Goal: Transaction & Acquisition: Purchase product/service

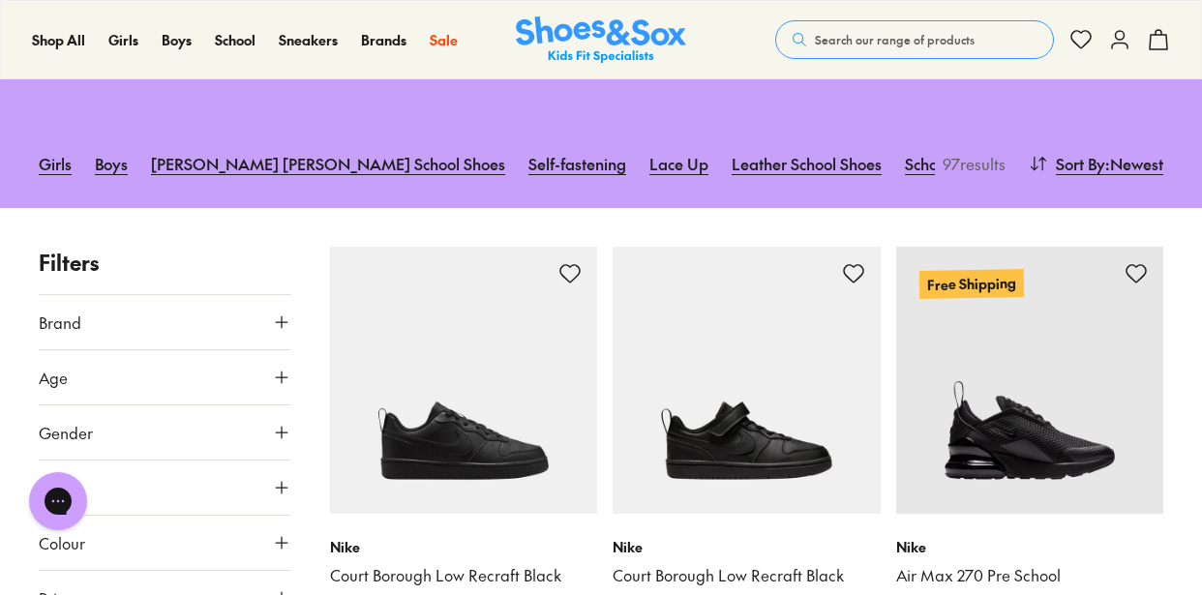
scroll to position [162, 0]
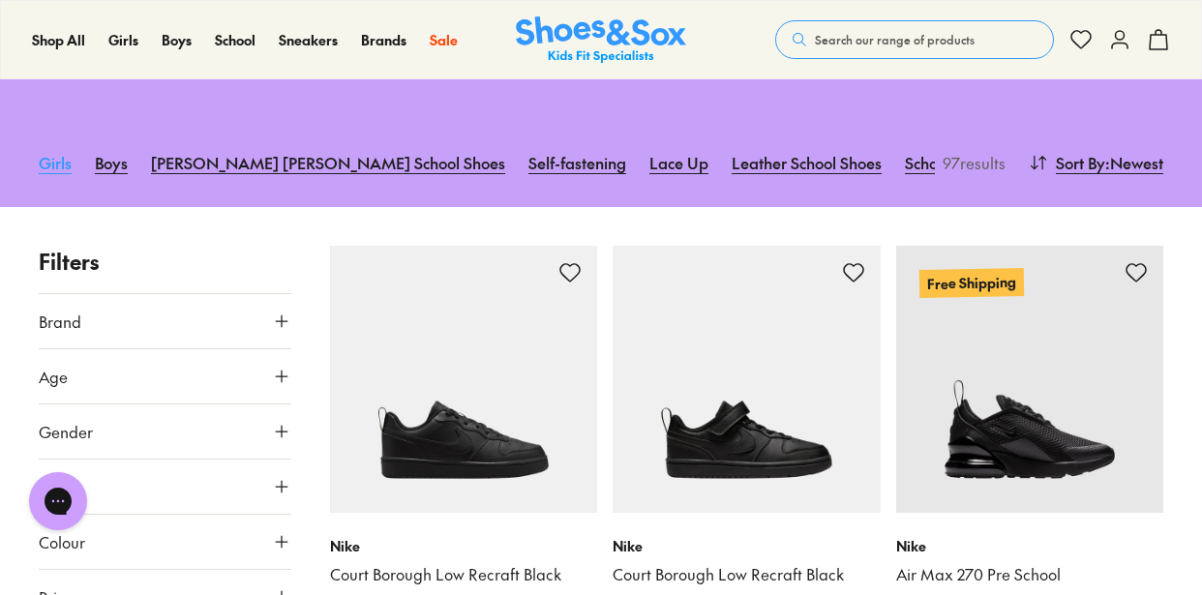
click at [47, 167] on link "Girls" at bounding box center [55, 162] width 33 height 43
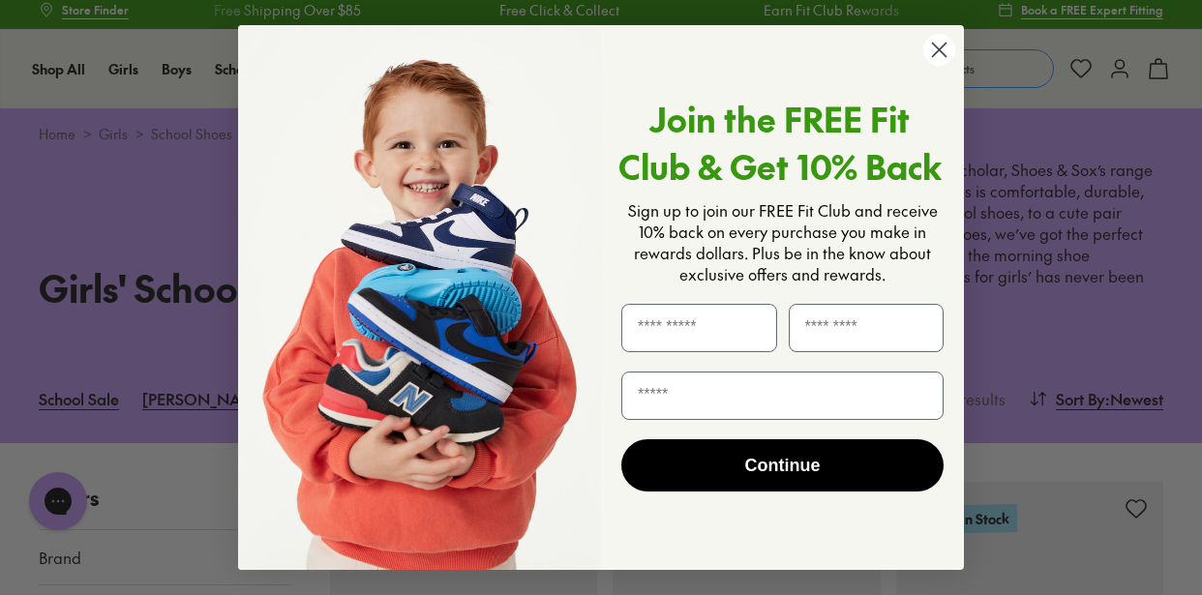
scroll to position [13, 0]
click at [928, 51] on circle "Close dialog" at bounding box center [939, 50] width 32 height 32
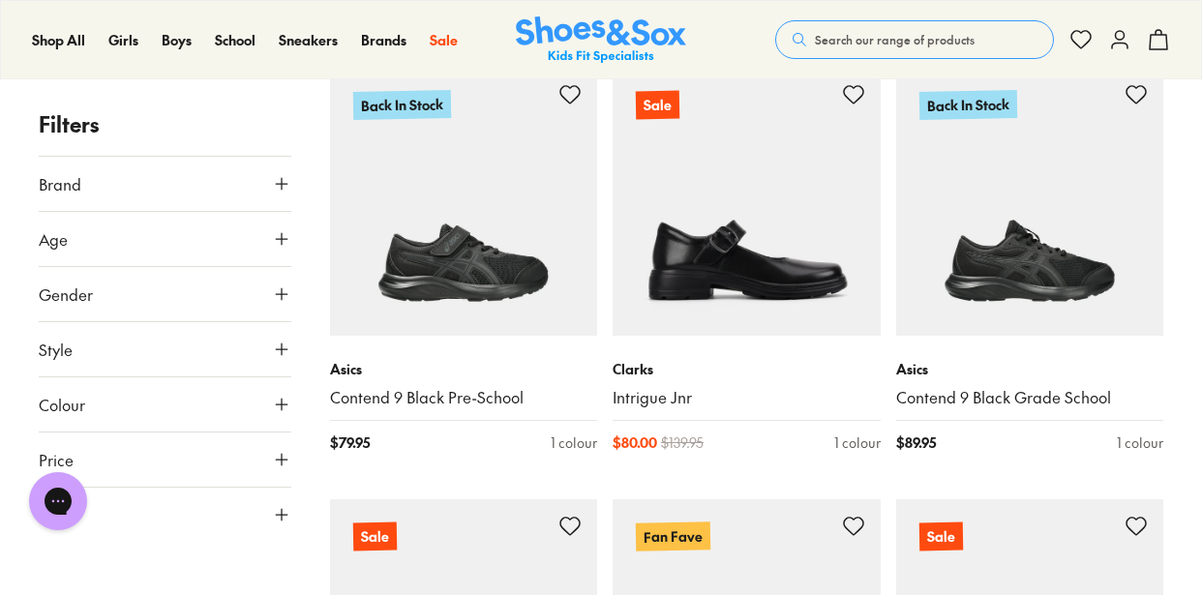
scroll to position [427, 0]
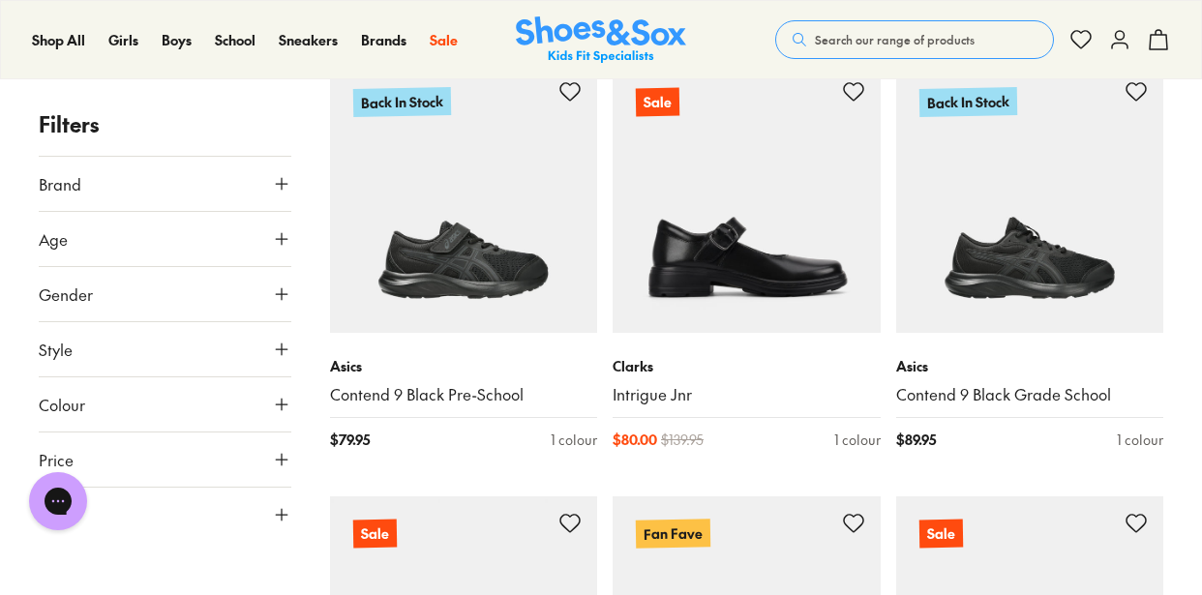
click at [287, 177] on icon at bounding box center [281, 183] width 19 height 19
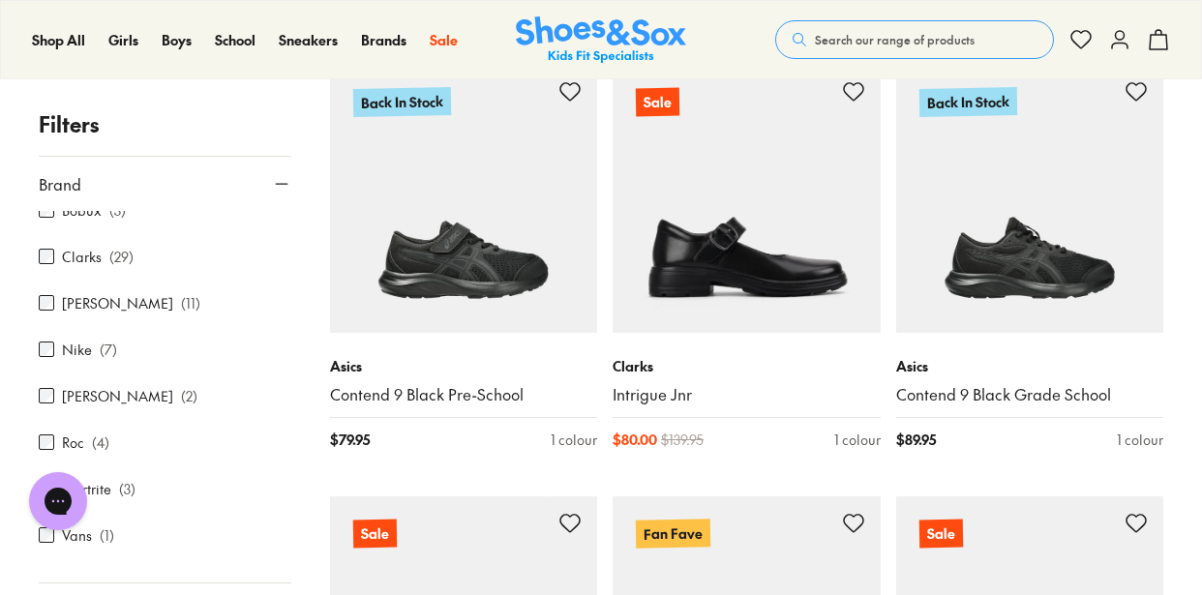
scroll to position [114, 0]
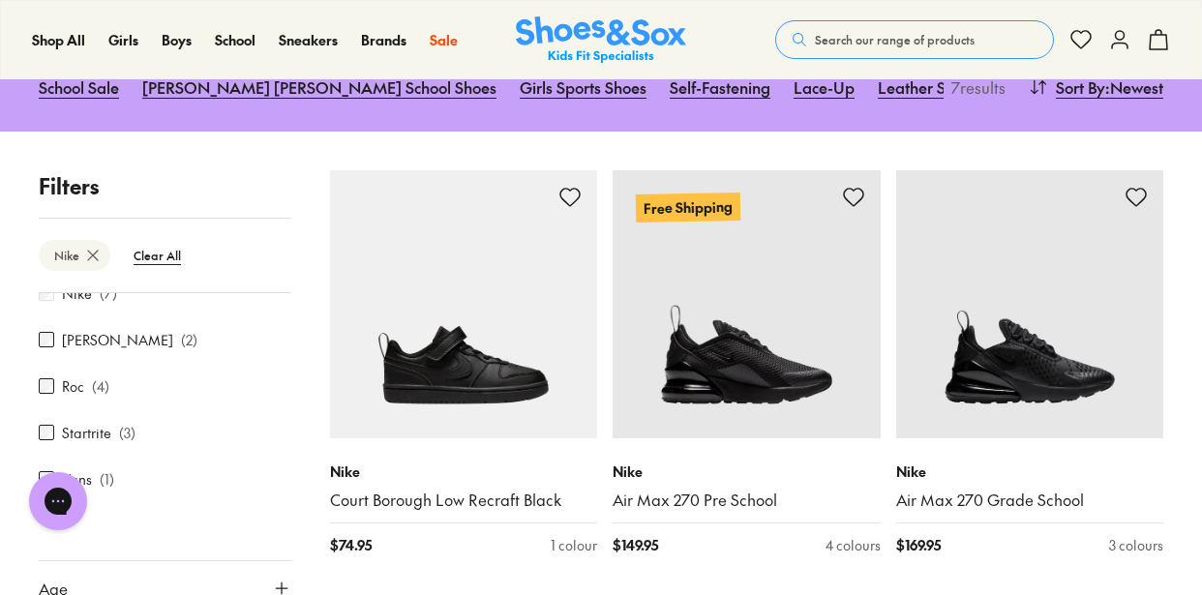
scroll to position [165, 0]
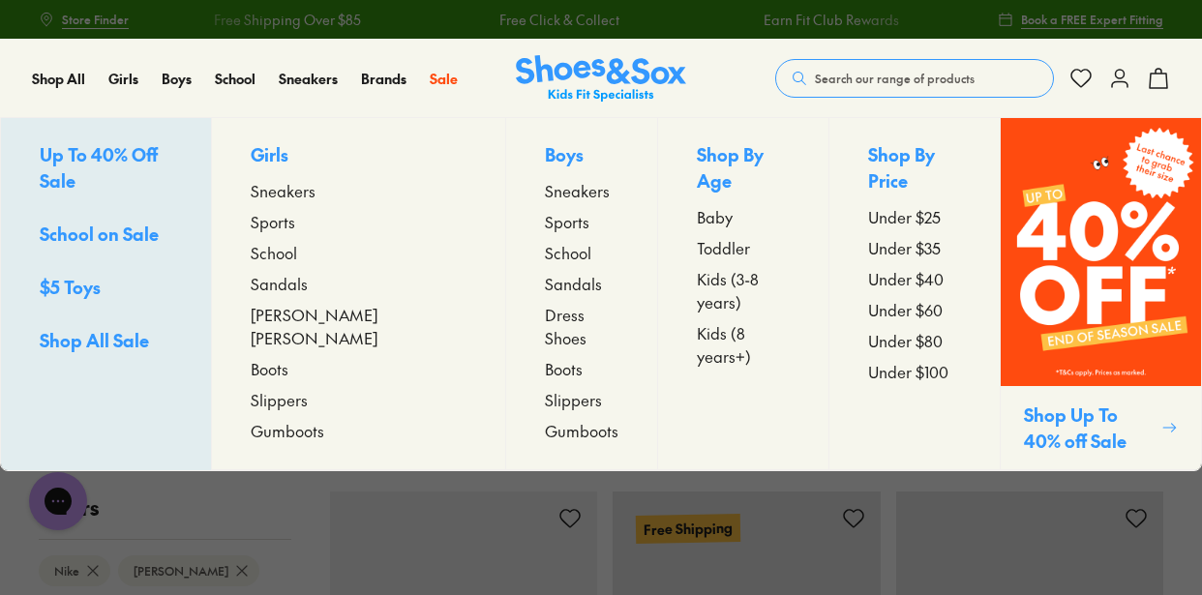
click at [298, 195] on span "Sneakers" at bounding box center [283, 190] width 65 height 23
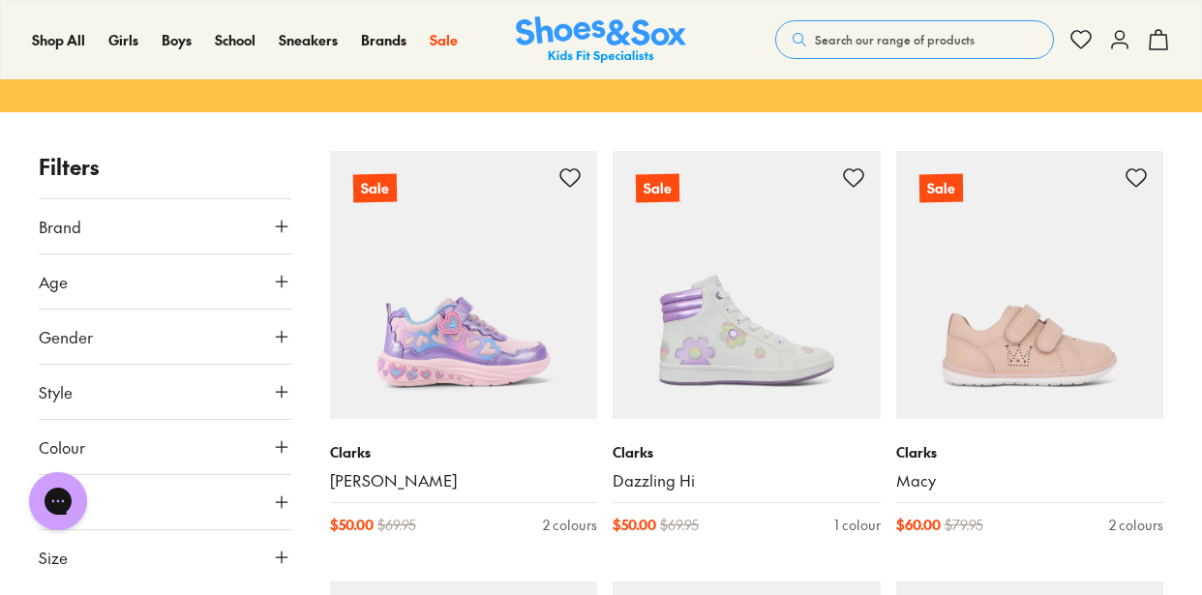
click at [111, 225] on button "Brand" at bounding box center [165, 226] width 253 height 54
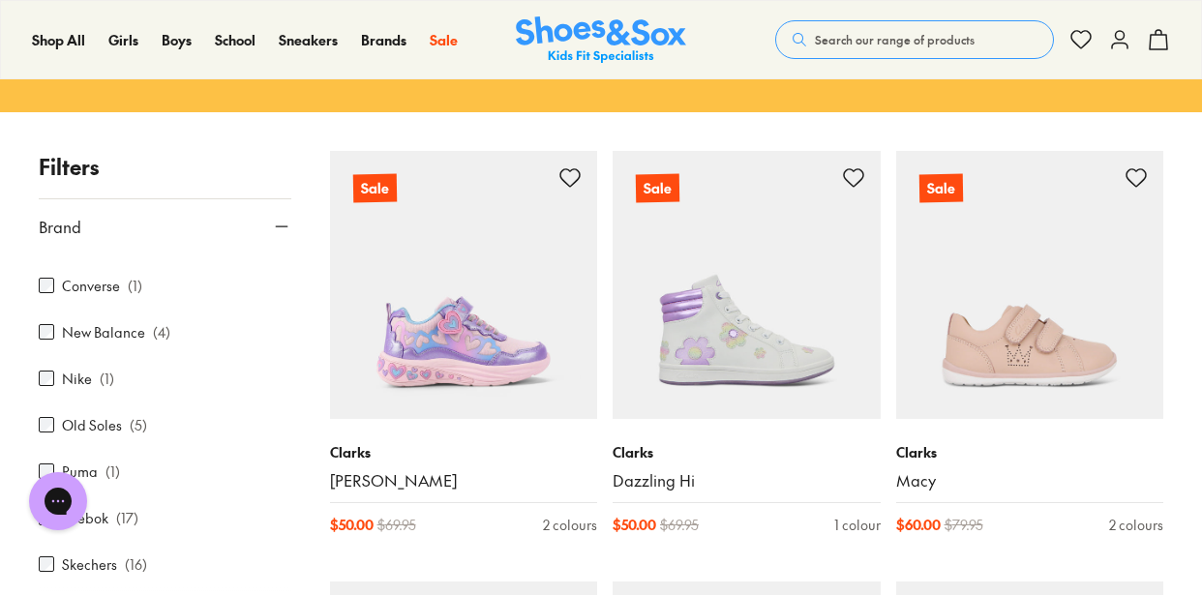
scroll to position [222, 0]
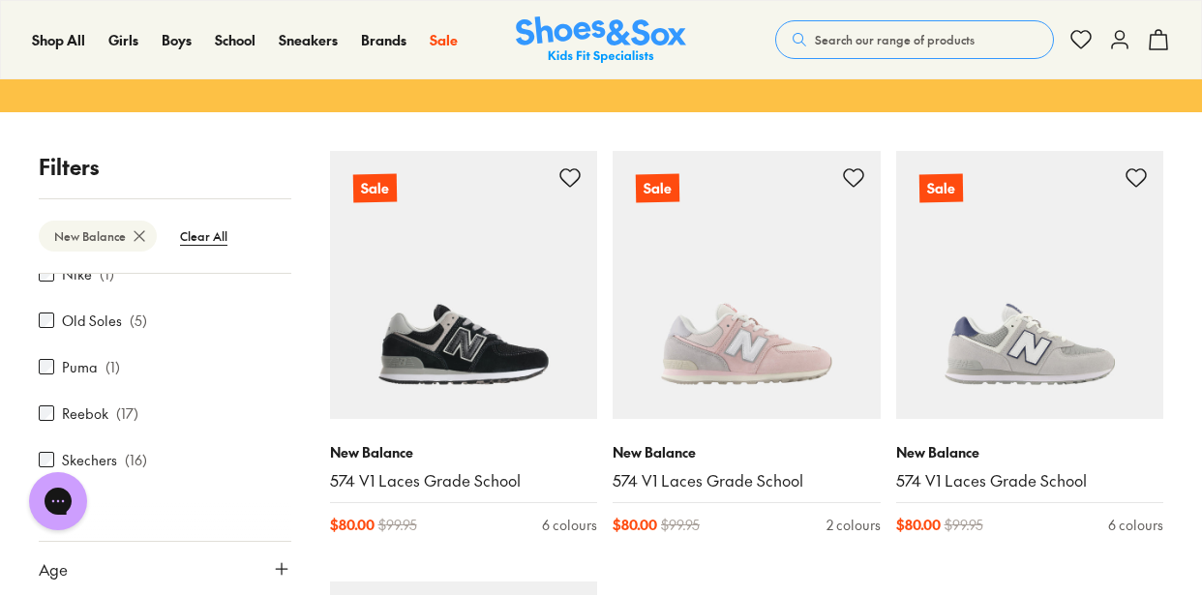
scroll to position [162, 0]
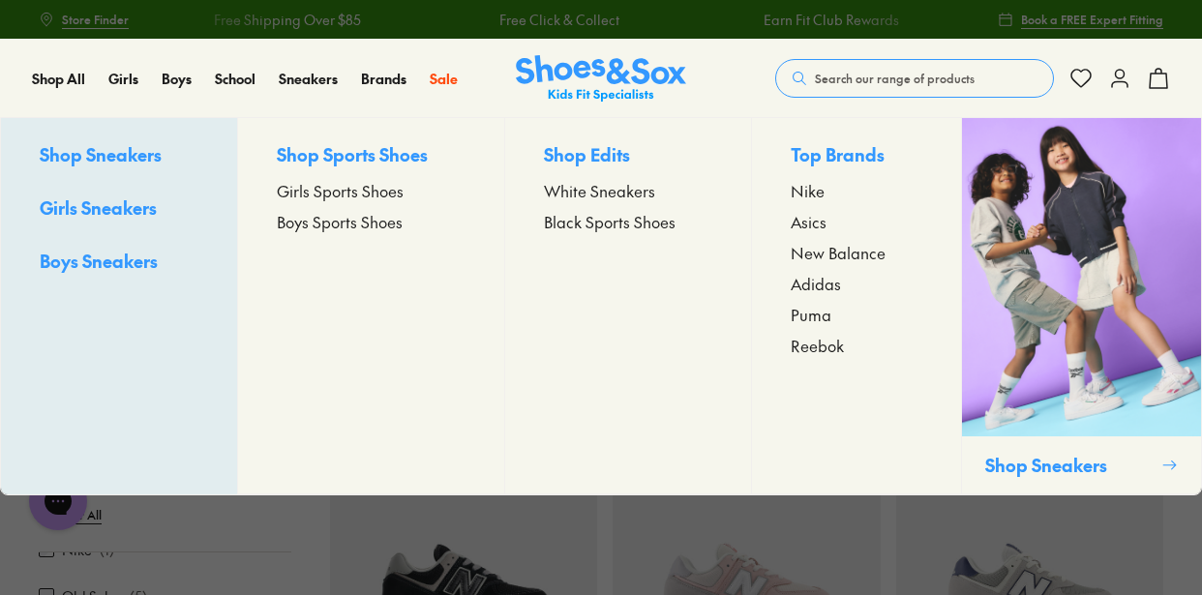
click at [297, 195] on span "Girls Sports Shoes" at bounding box center [340, 190] width 127 height 23
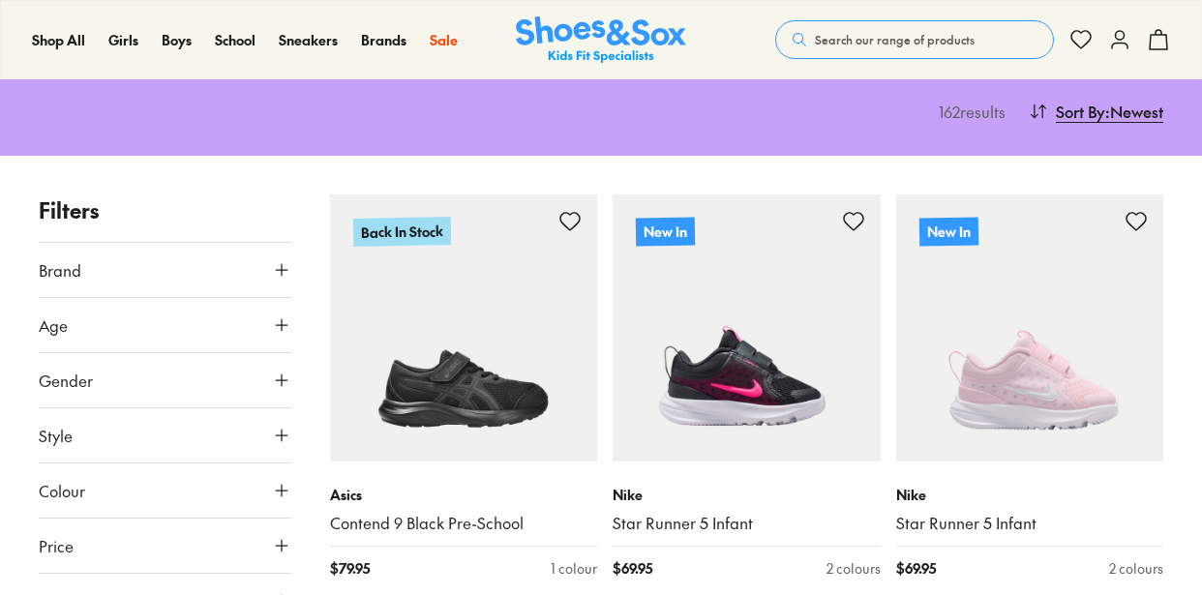
click at [279, 260] on icon at bounding box center [281, 269] width 19 height 19
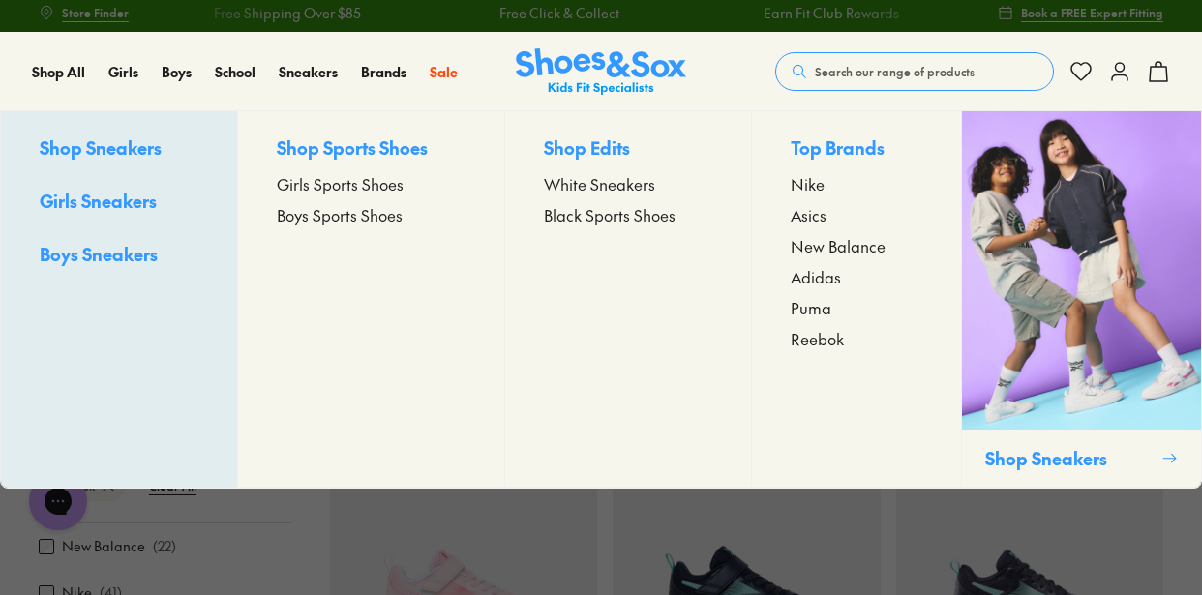
scroll to position [13, 0]
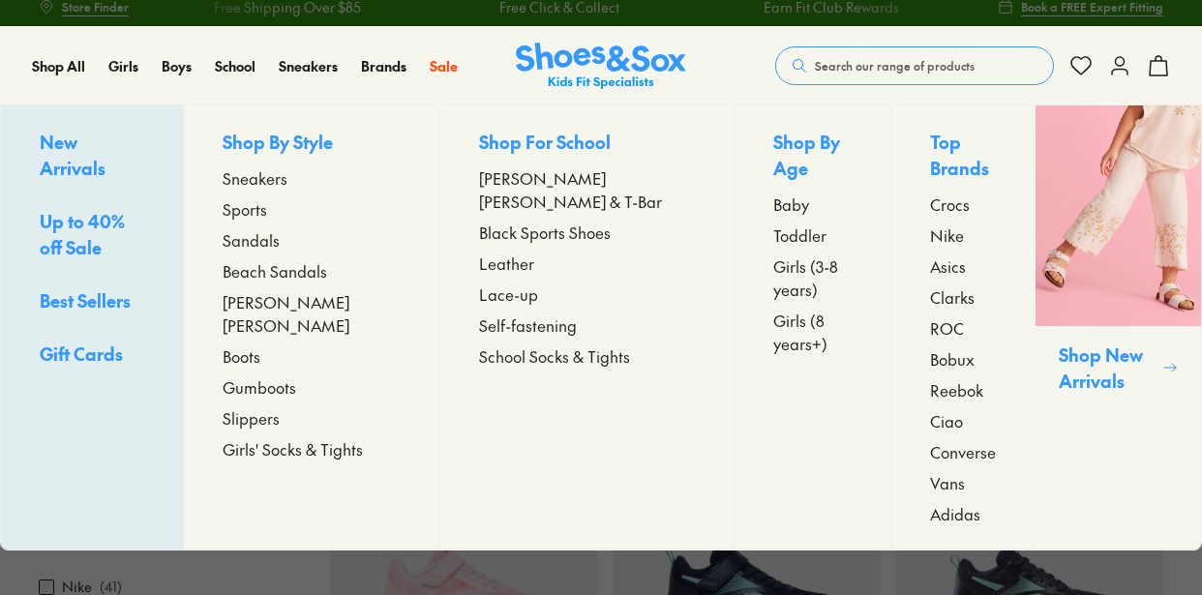
click at [287, 178] on span "Sneakers" at bounding box center [255, 177] width 65 height 23
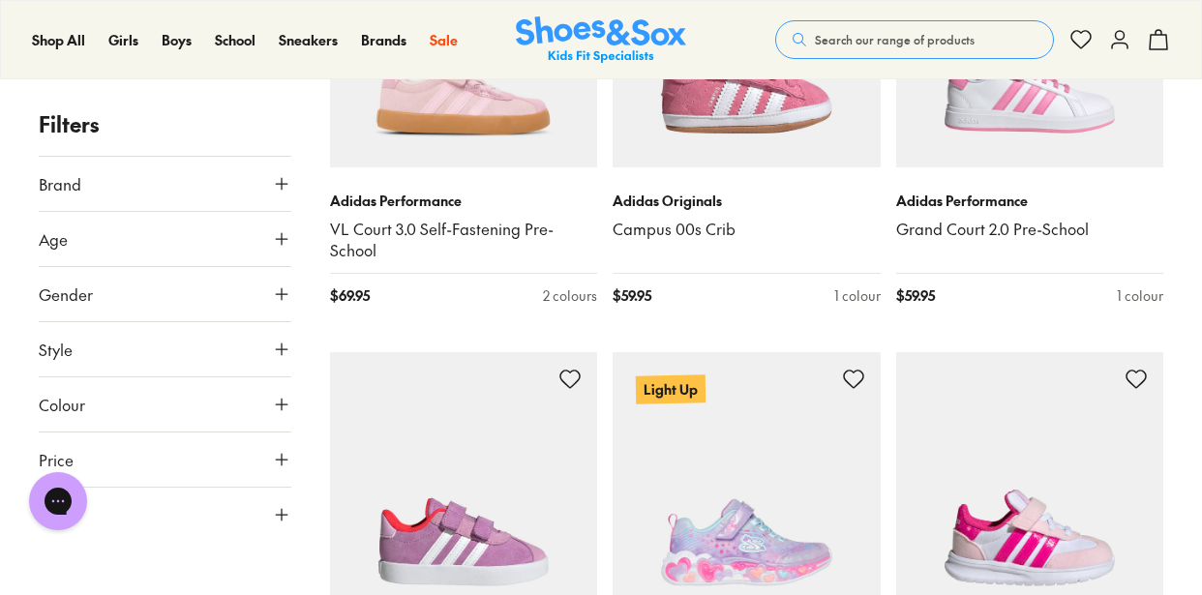
scroll to position [4116, 0]
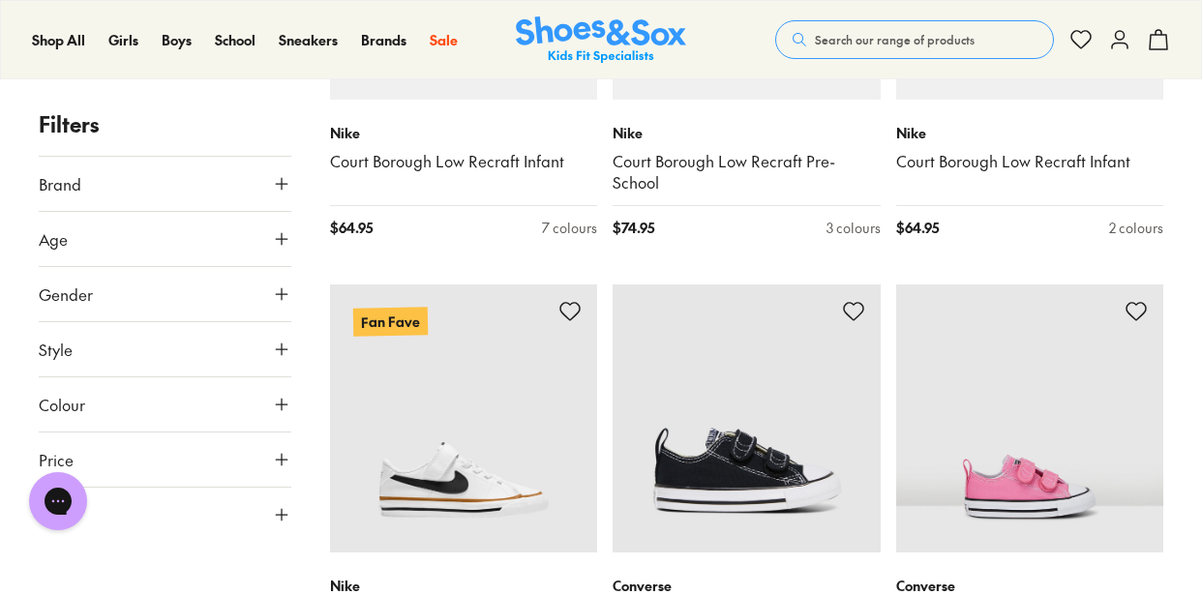
scroll to position [7668, 0]
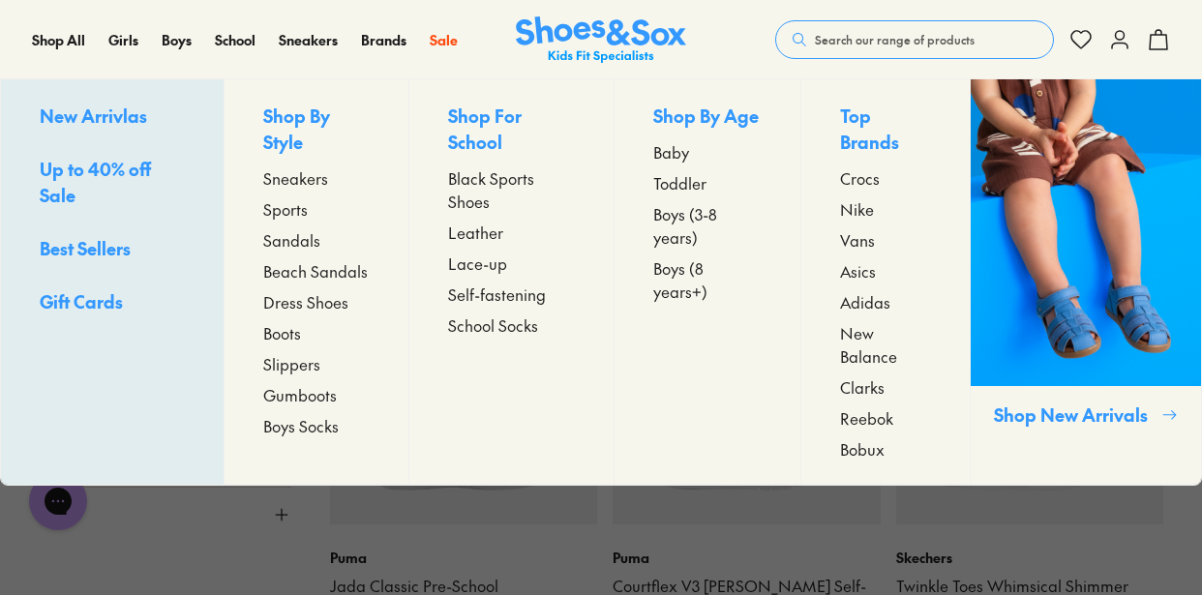
scroll to position [12320, 0]
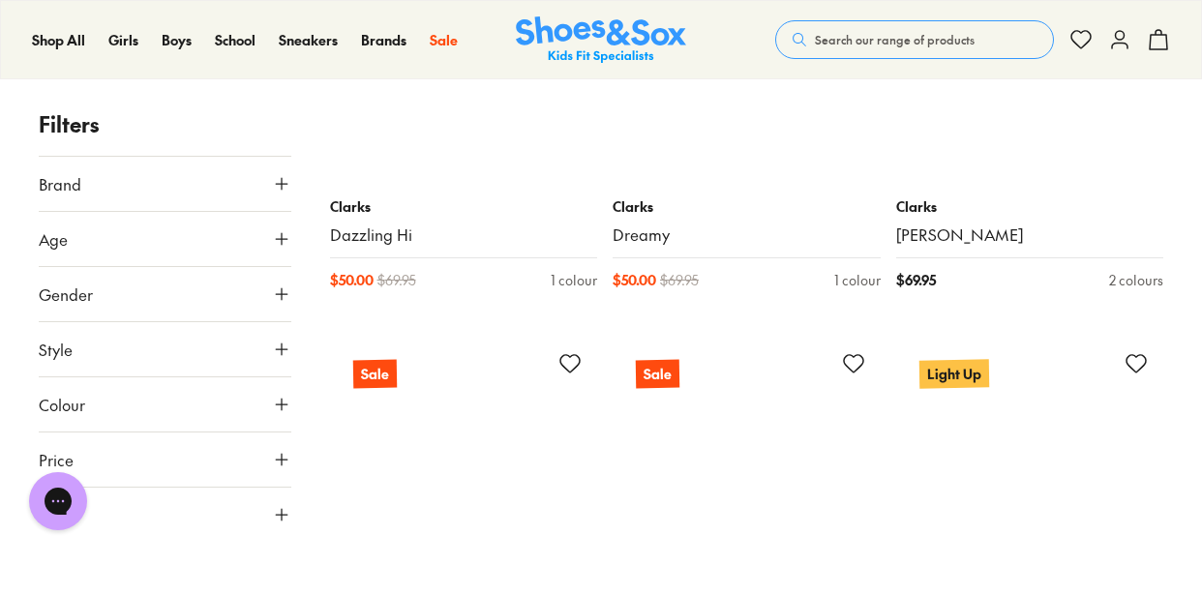
scroll to position [17096, 0]
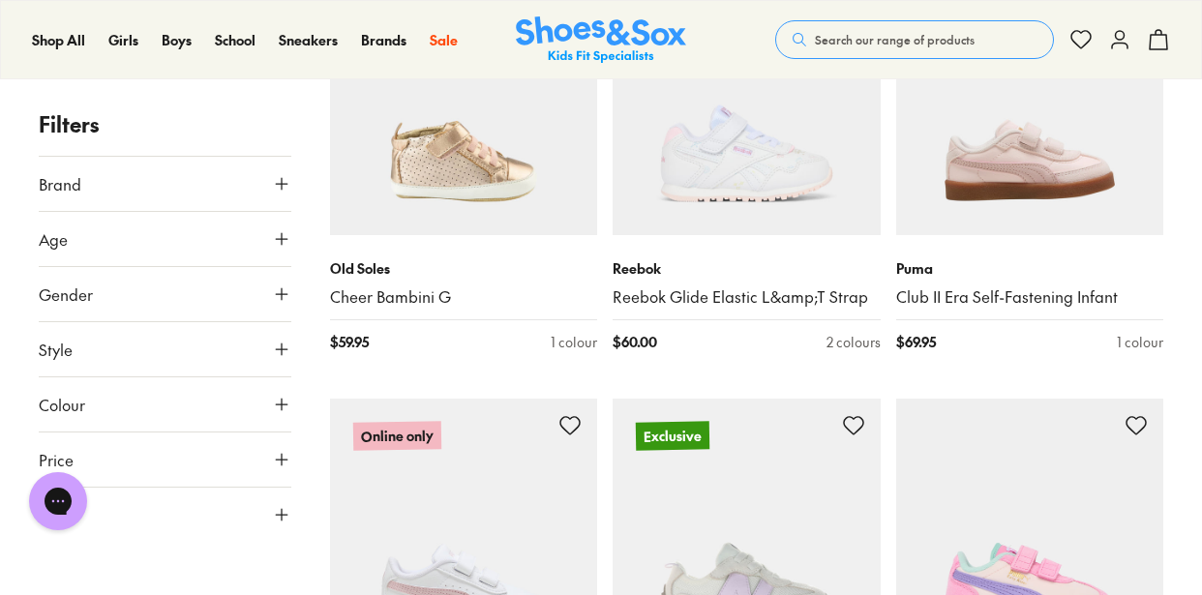
scroll to position [22032, 0]
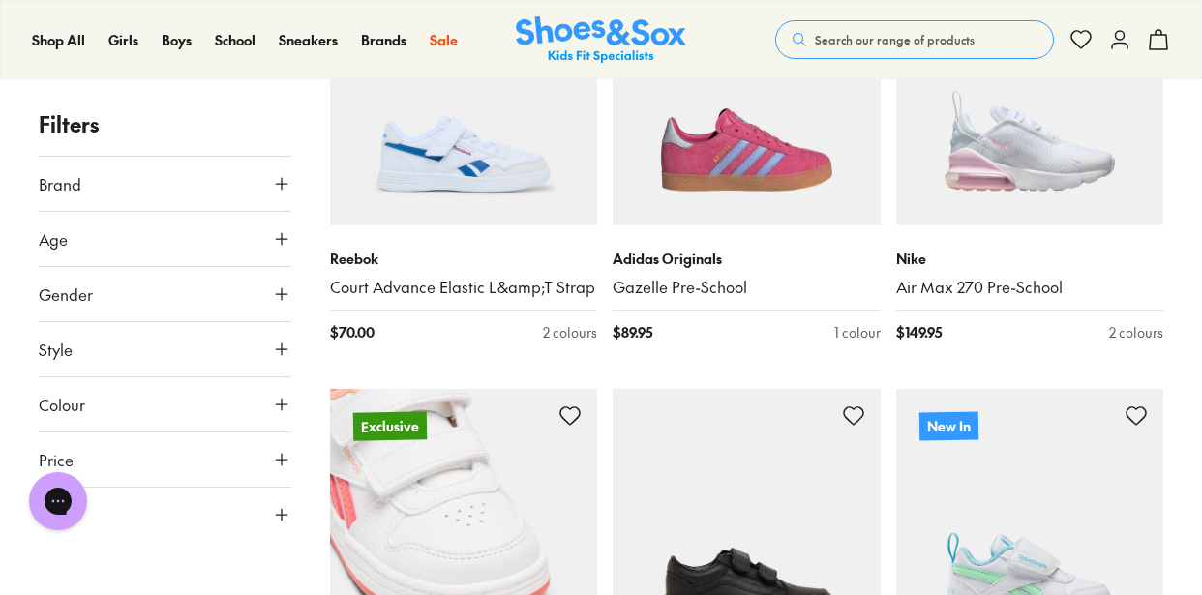
scroll to position [23329, 0]
click at [457, 390] on img at bounding box center [464, 524] width 268 height 268
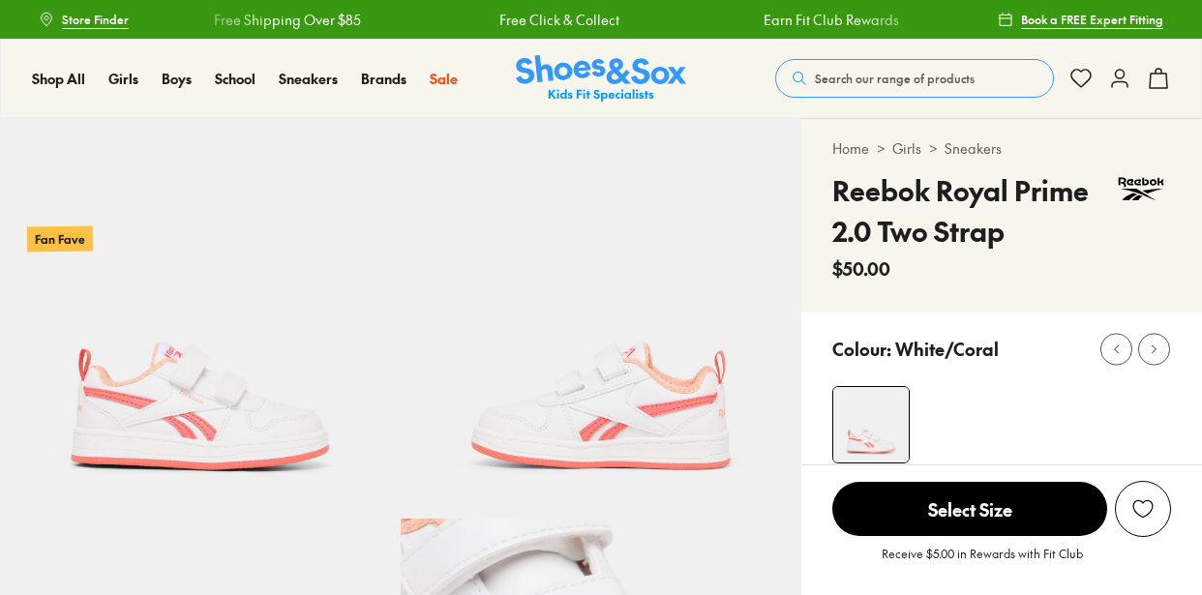
select select "*"
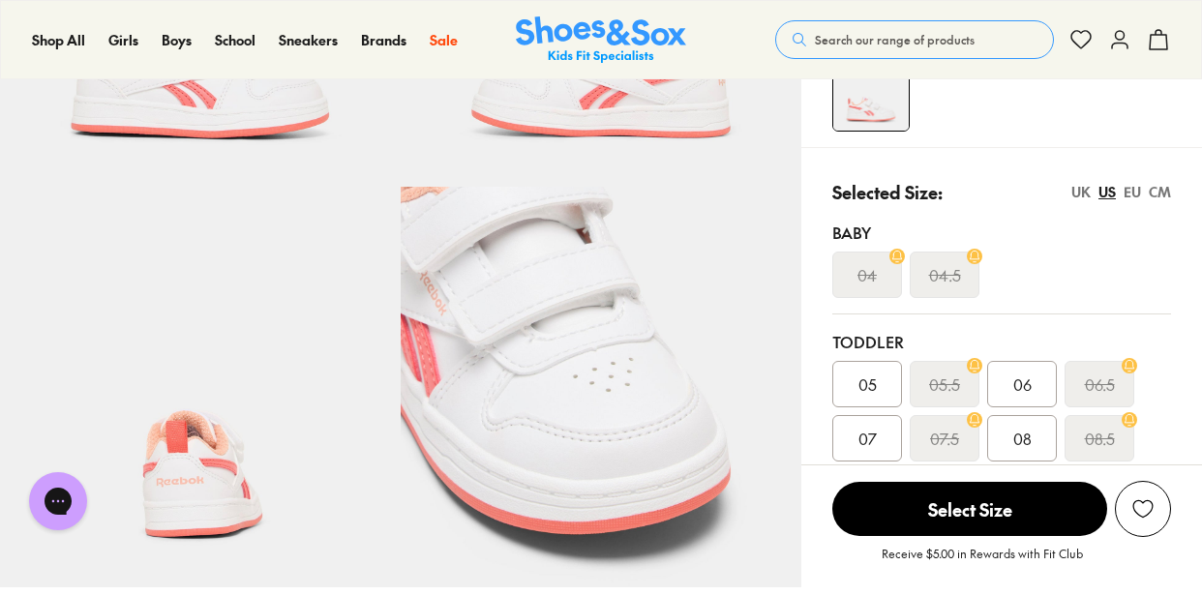
scroll to position [297, 0]
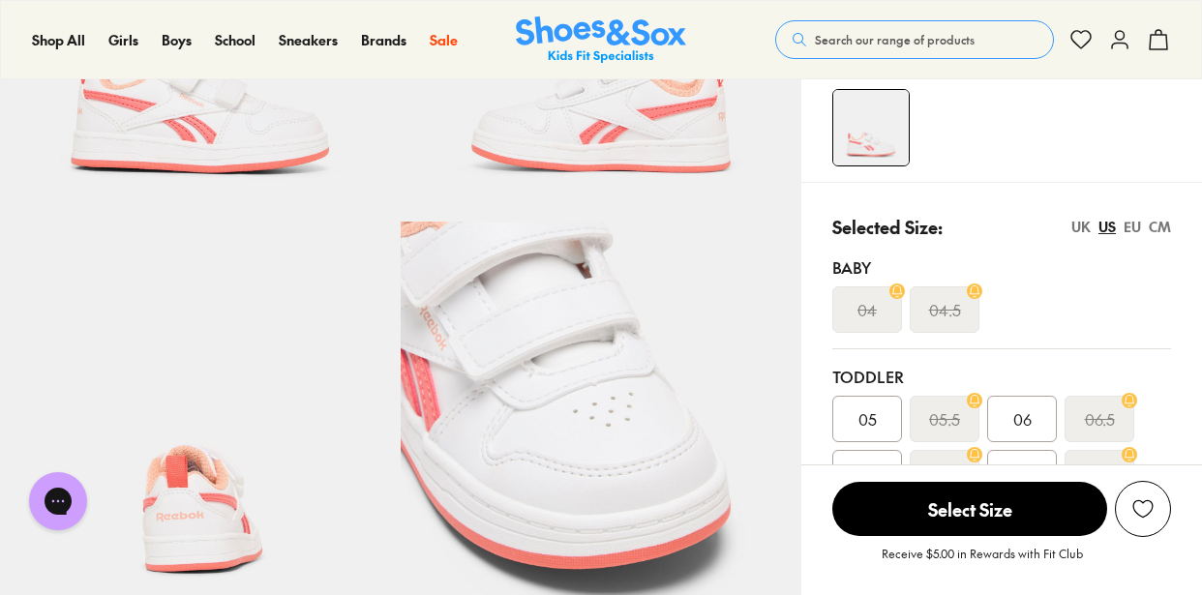
click at [1133, 229] on div "EU" at bounding box center [1132, 227] width 17 height 20
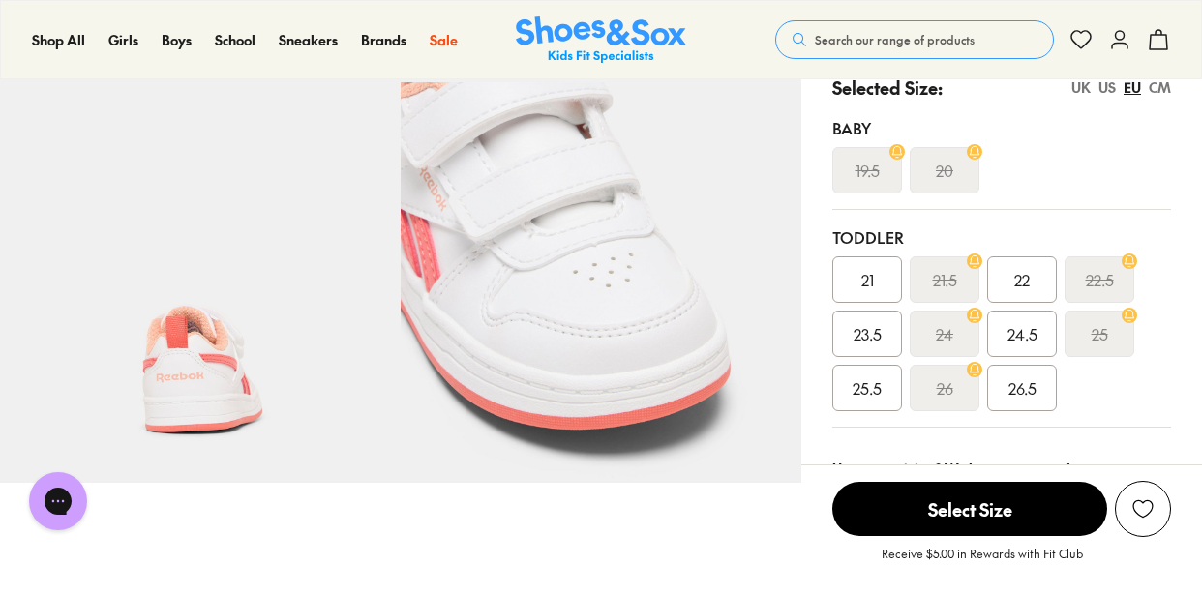
scroll to position [438, 0]
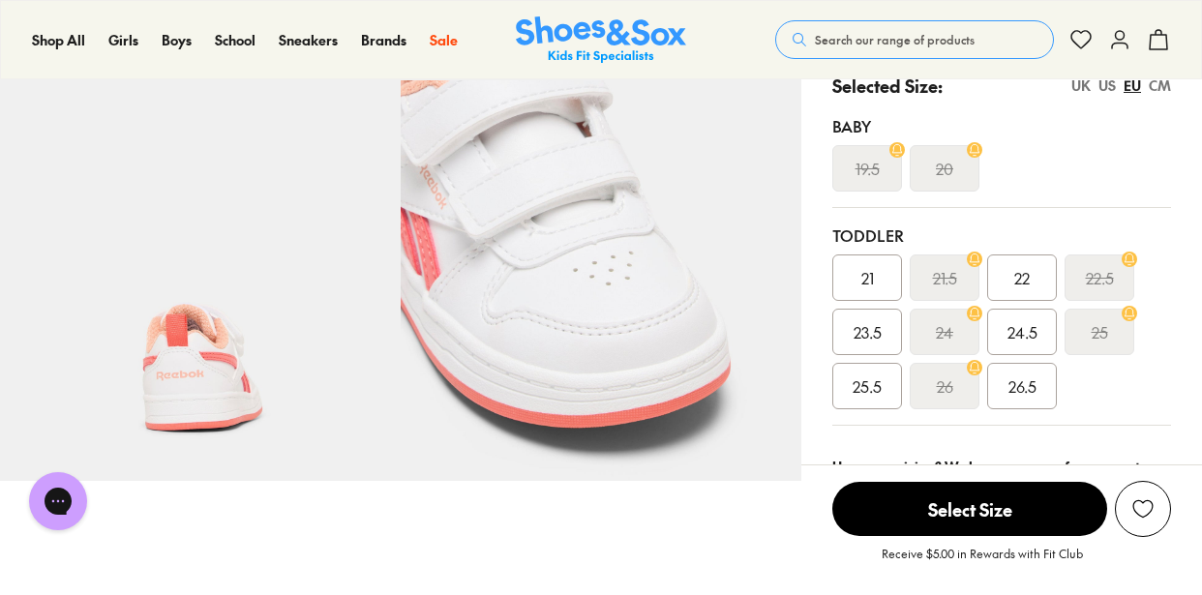
click at [1022, 385] on span "26.5" at bounding box center [1022, 386] width 28 height 23
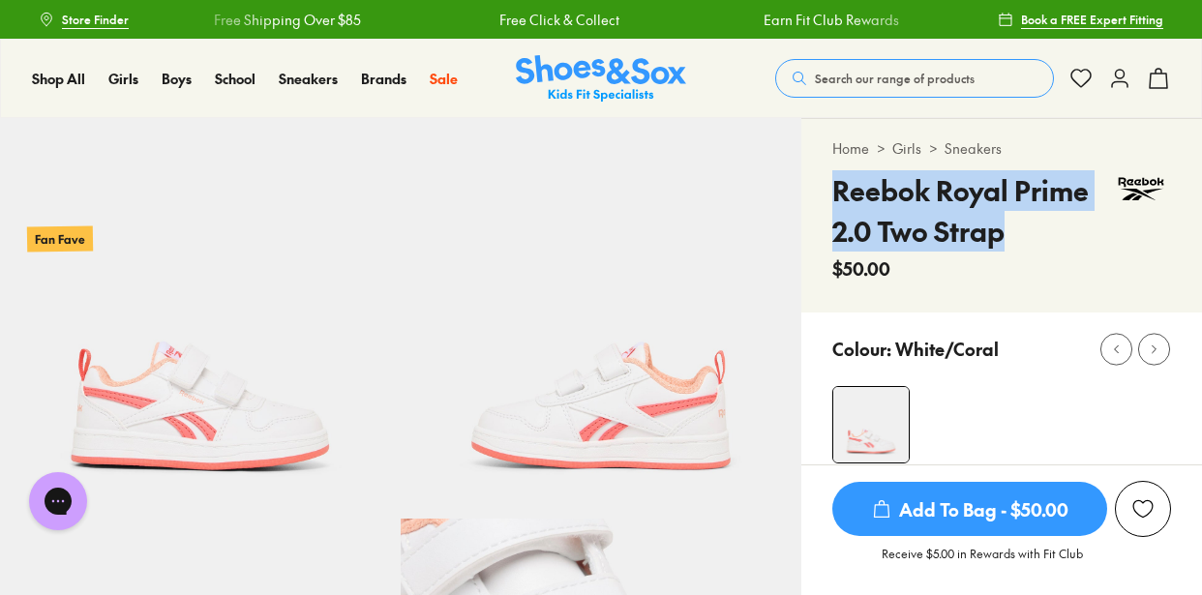
drag, startPoint x: 1005, startPoint y: 238, endPoint x: 827, endPoint y: 189, distance: 184.8
click at [827, 193] on div "Home > Girls > Sneakers Reebok Royal Prime 2.0 Two Strap $50.00" at bounding box center [1001, 216] width 401 height 194
copy h4 "Reebok Royal Prime 2.0 Two Strap"
